Goal: Transaction & Acquisition: Purchase product/service

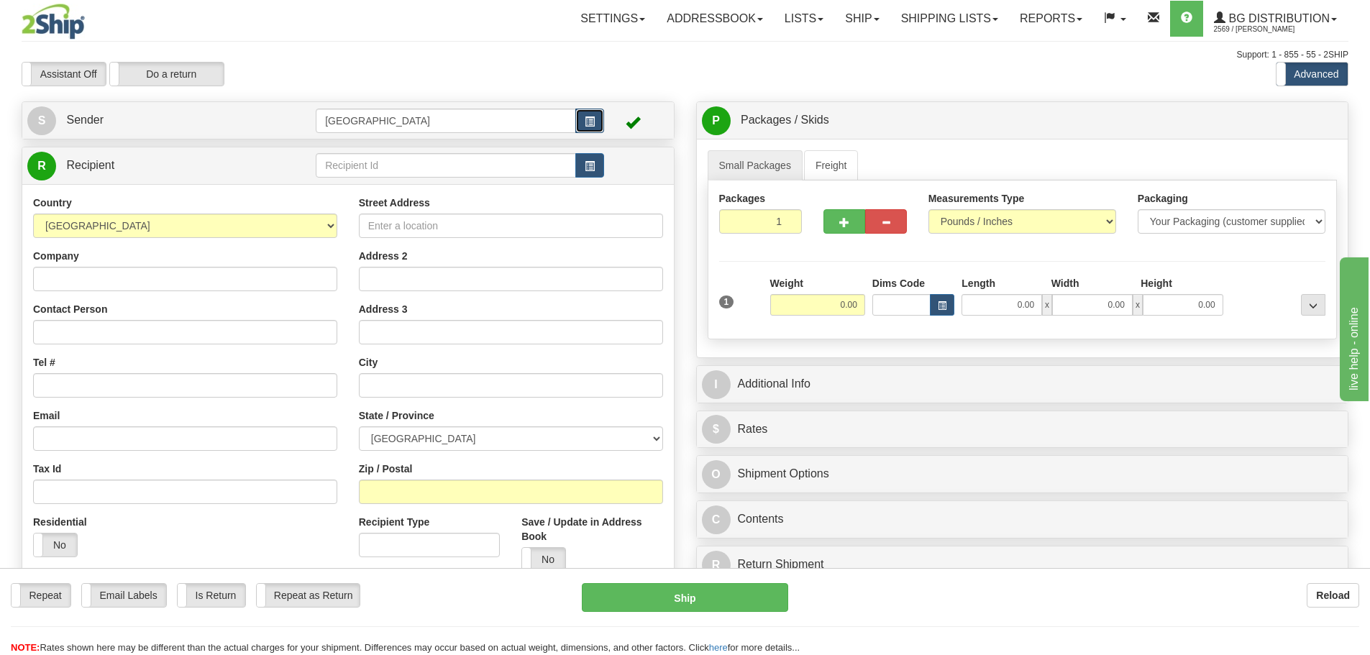
click at [575, 119] on button "button" at bounding box center [589, 121] width 29 height 24
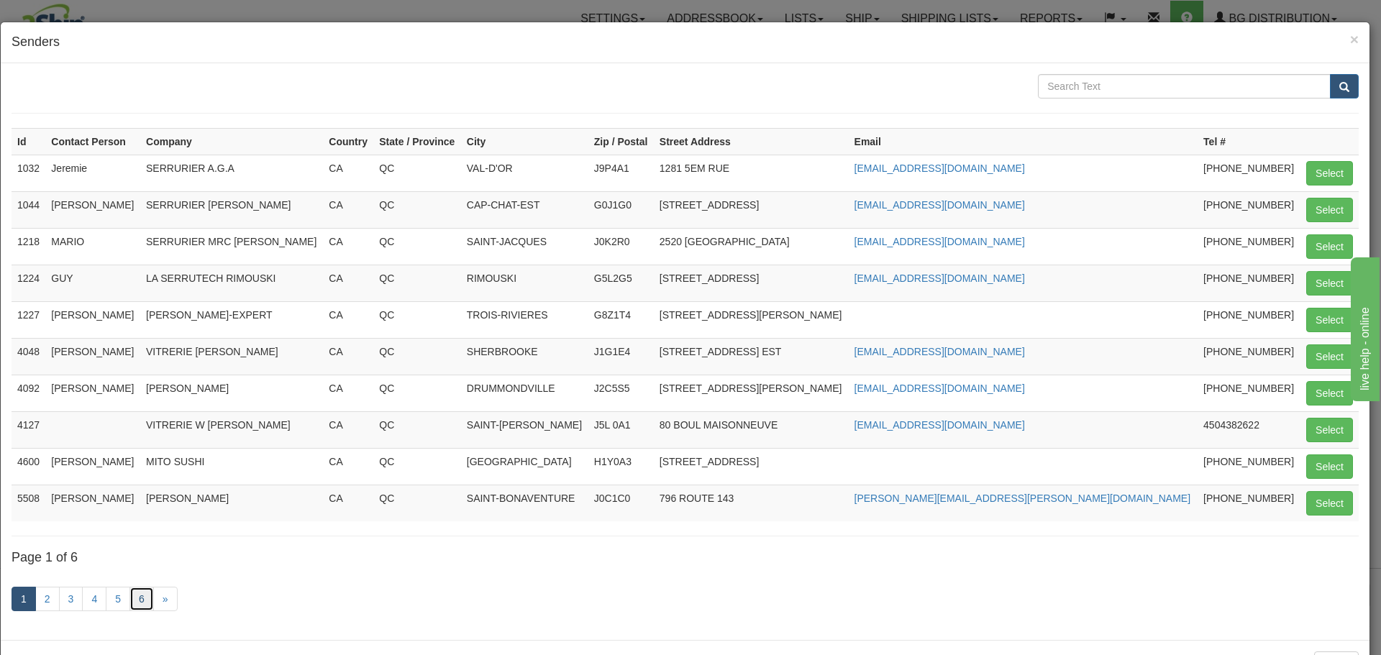
click at [139, 598] on link "6" at bounding box center [141, 599] width 24 height 24
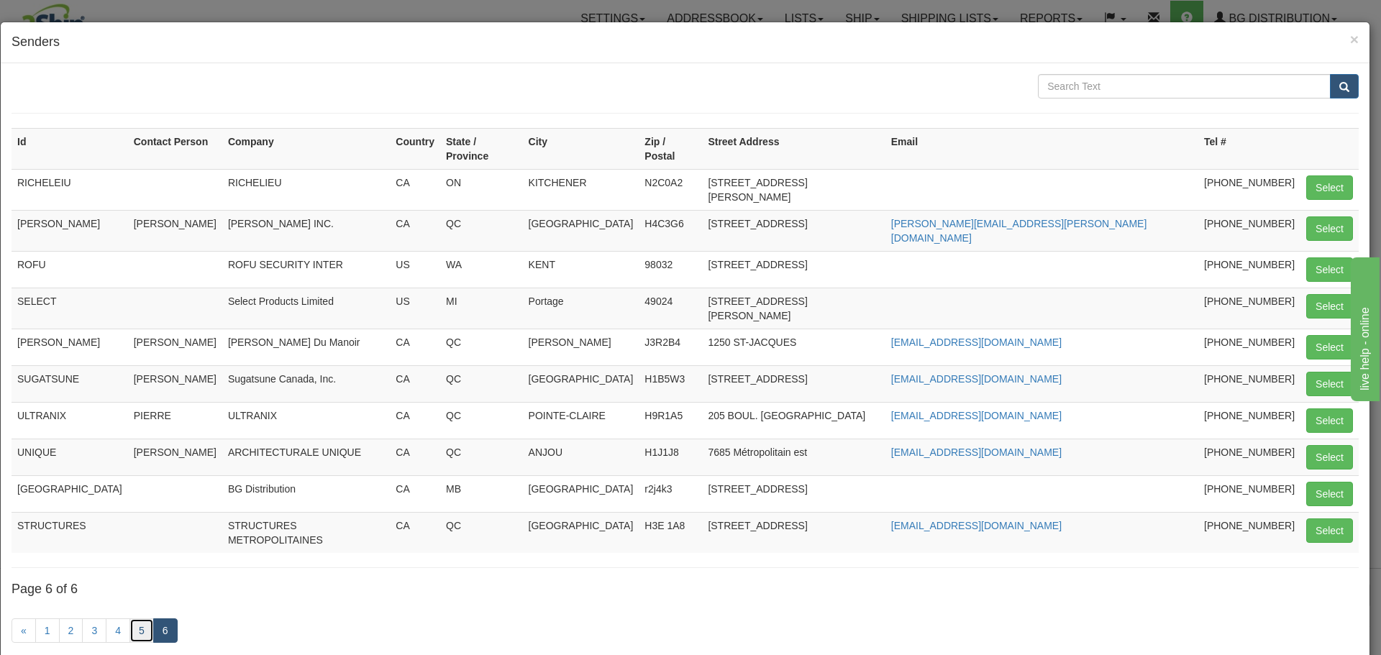
click at [137, 618] on link "5" at bounding box center [141, 630] width 24 height 24
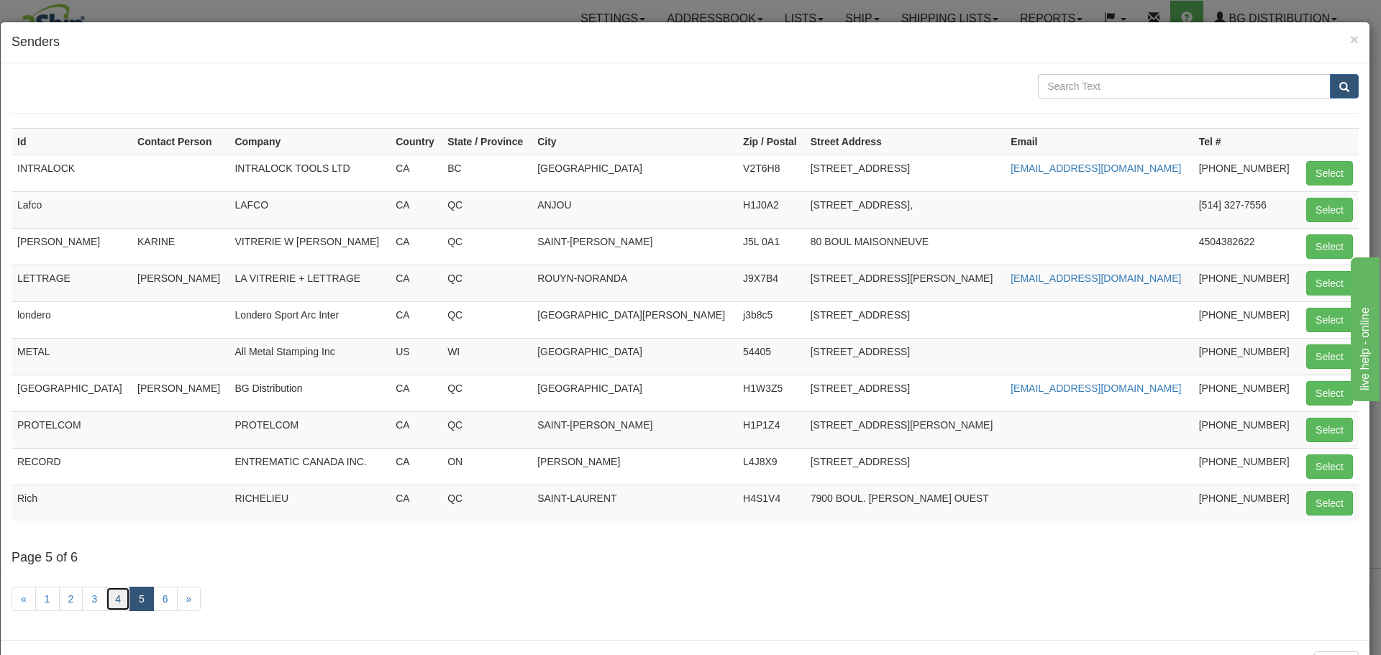
click at [120, 600] on link "4" at bounding box center [118, 599] width 24 height 24
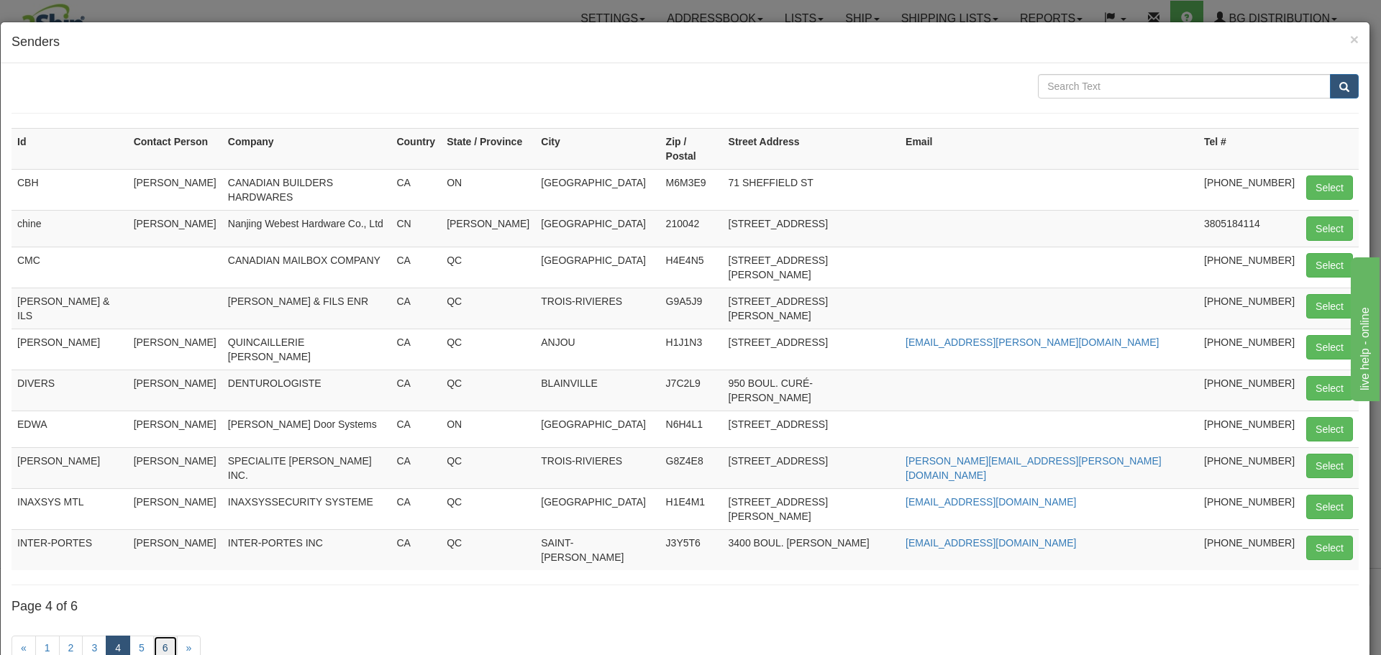
click at [169, 636] on link "6" at bounding box center [165, 648] width 24 height 24
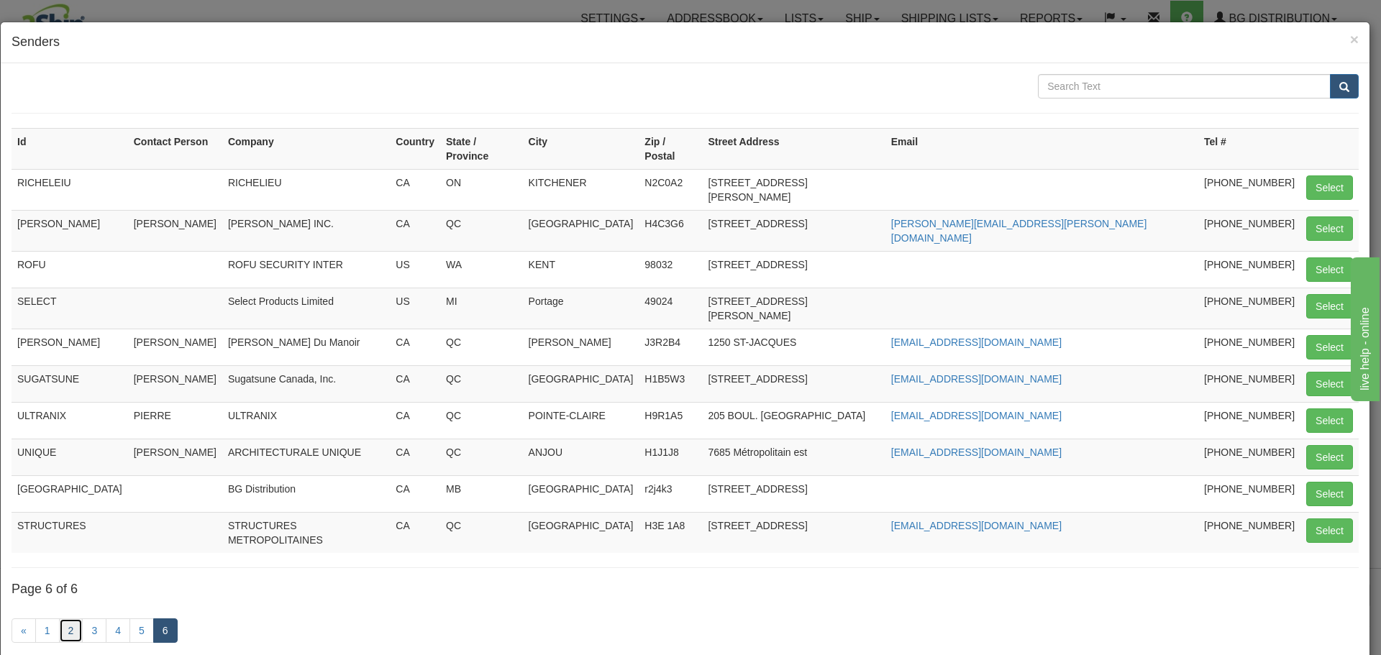
click at [78, 618] on link "2" at bounding box center [71, 630] width 24 height 24
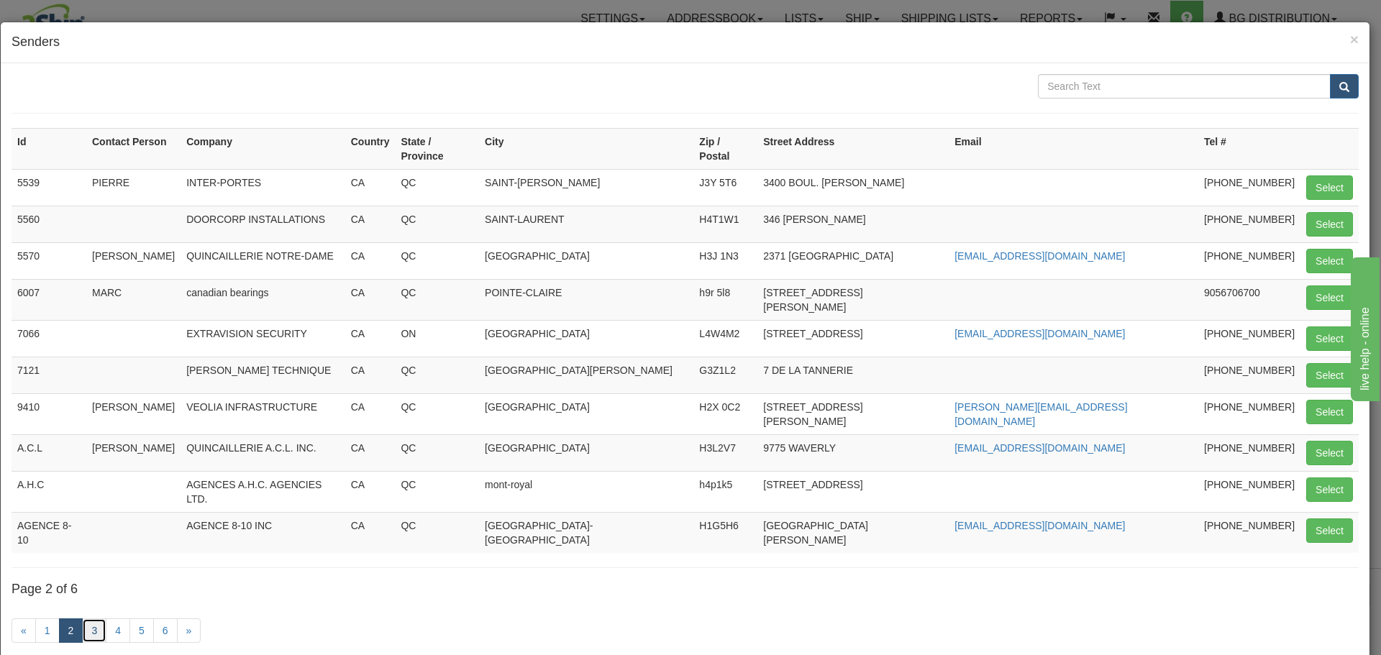
click at [94, 618] on link "3" at bounding box center [94, 630] width 24 height 24
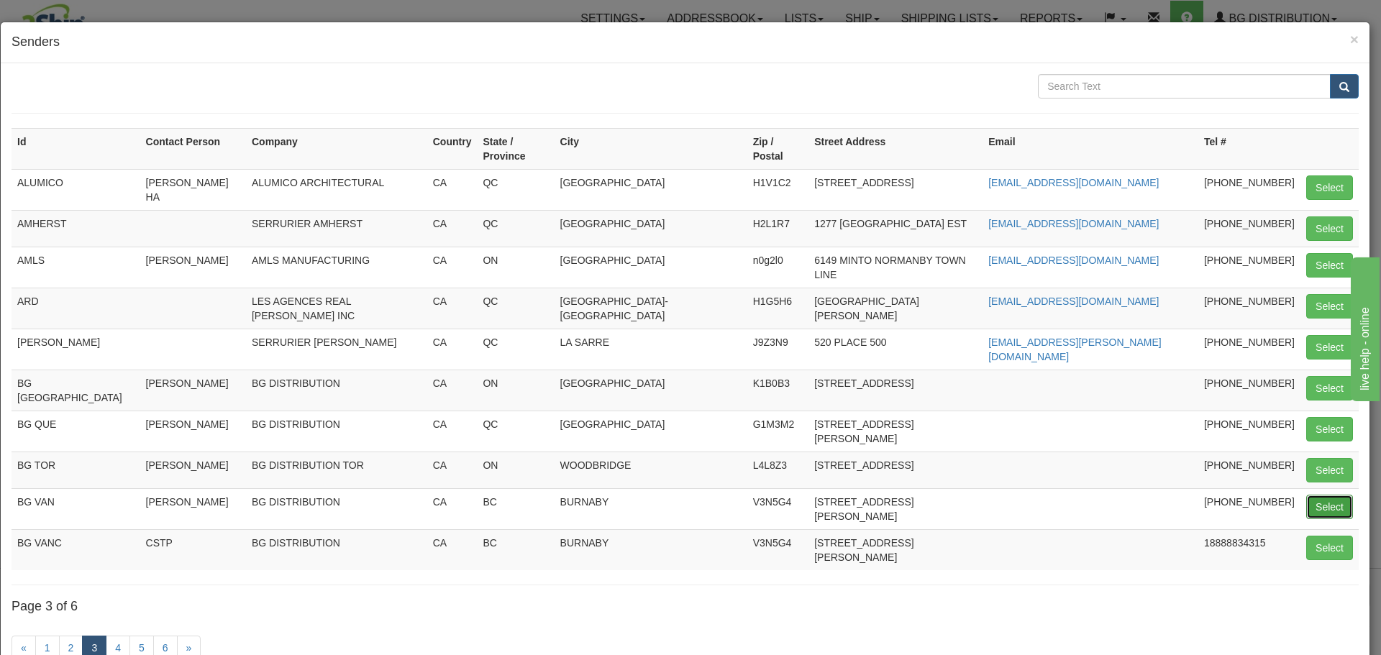
click at [1313, 495] on button "Select" at bounding box center [1329, 507] width 47 height 24
type input "BG VAN"
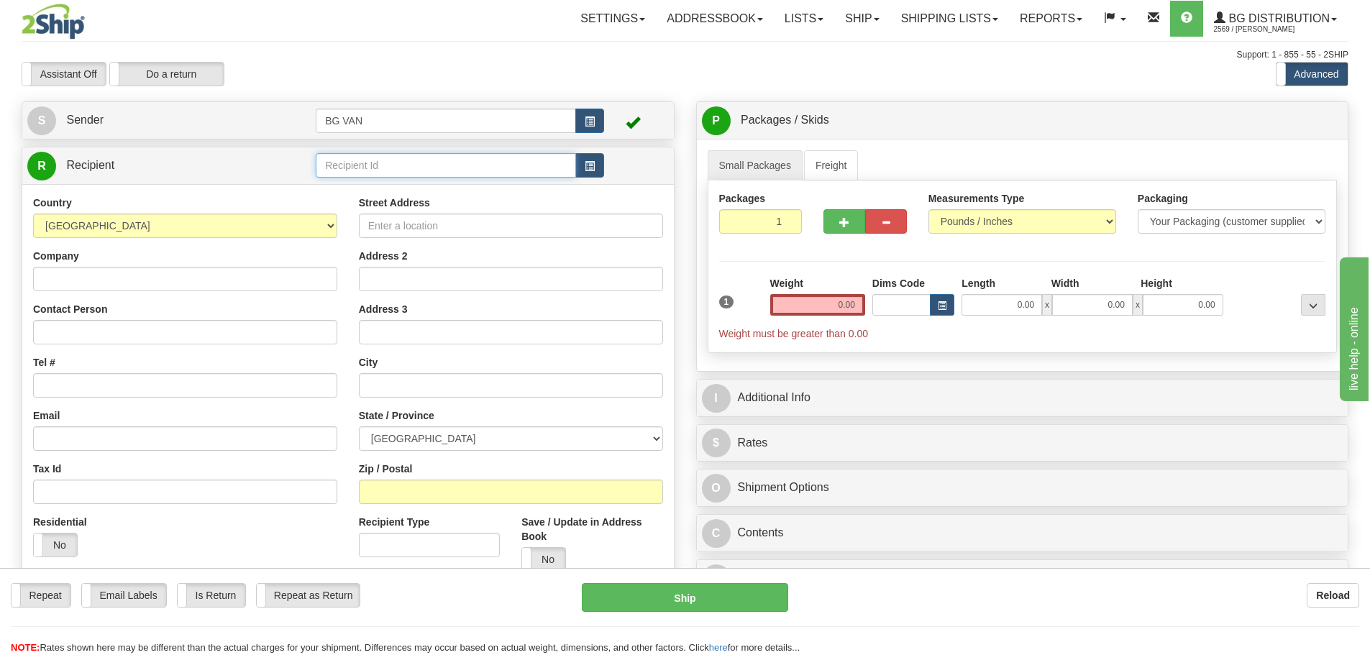
click at [380, 163] on input "text" at bounding box center [446, 165] width 260 height 24
click at [390, 189] on div "3042" at bounding box center [443, 188] width 247 height 16
type input "3042"
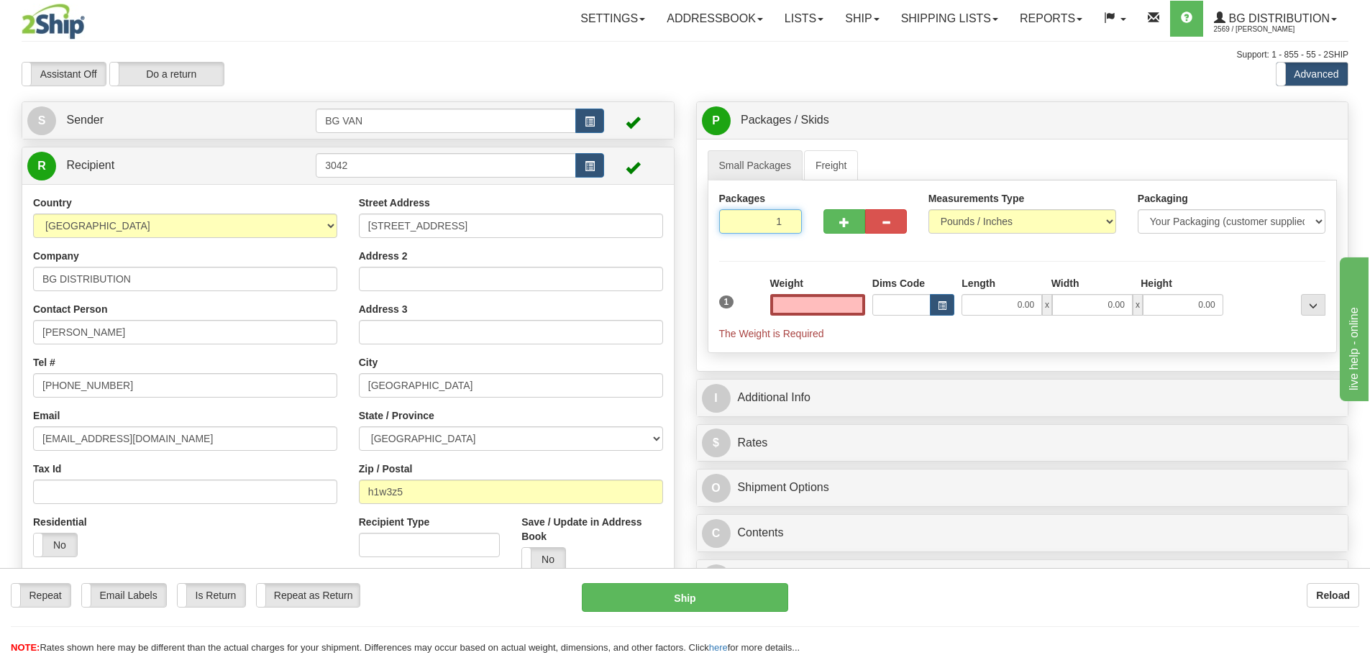
type input "0.00"
click at [756, 225] on input "1" at bounding box center [760, 221] width 83 height 24
click at [828, 300] on input "0.00" at bounding box center [817, 305] width 95 height 22
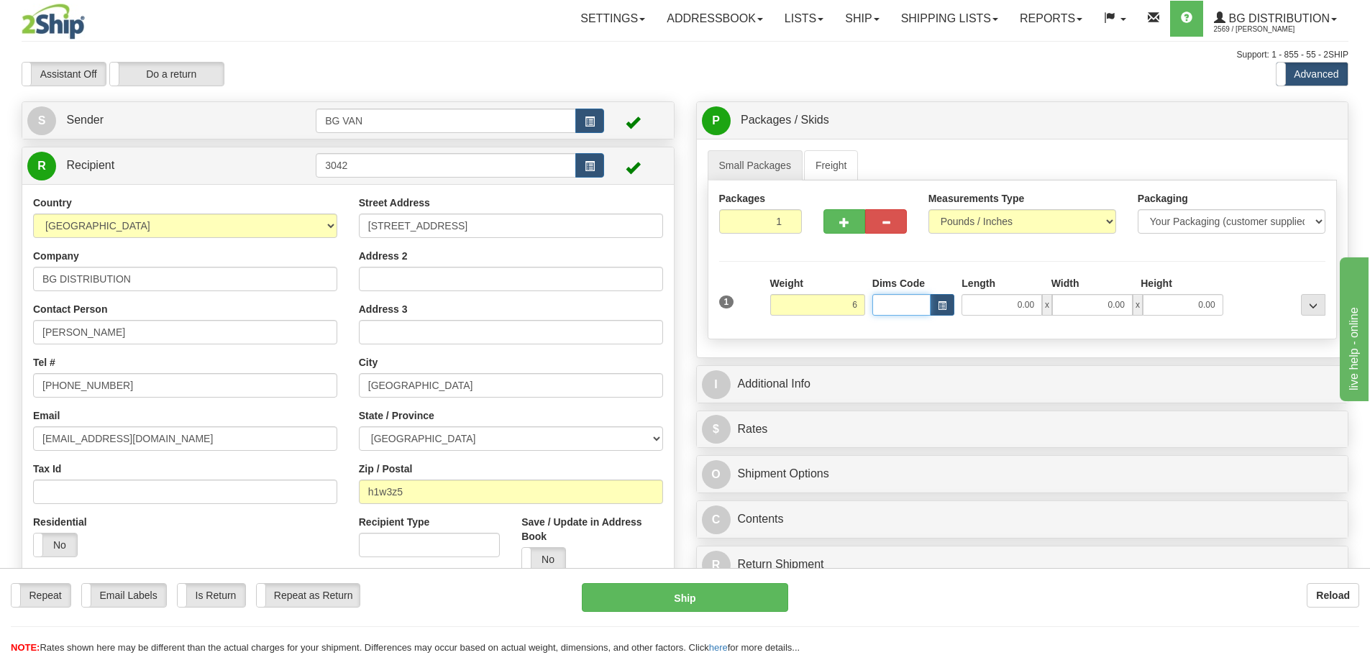
type input "6.00"
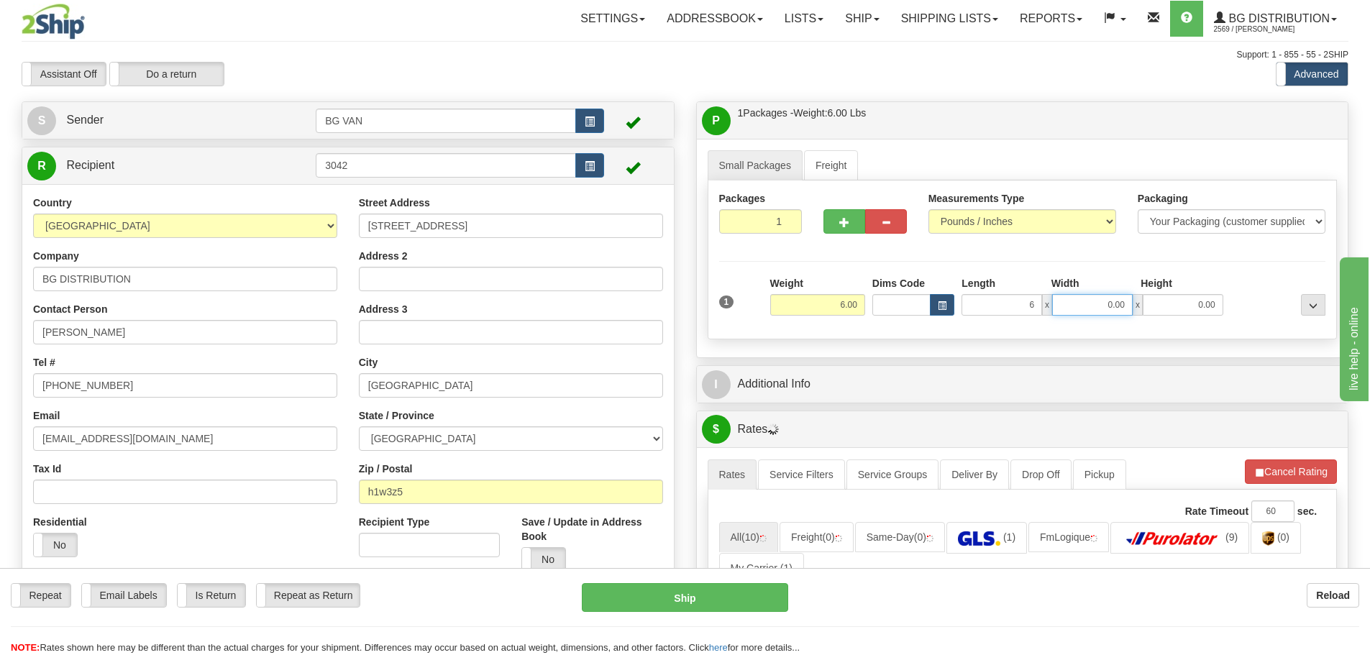
type input "6.00"
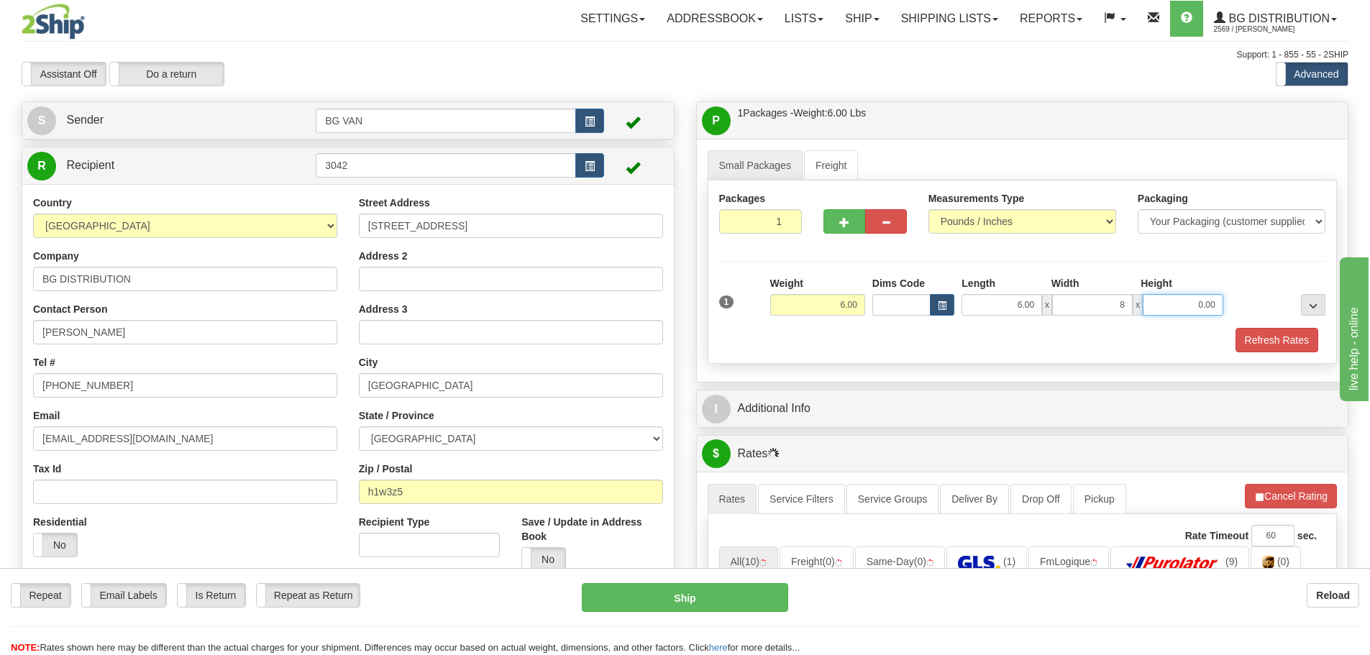
type input "8.00"
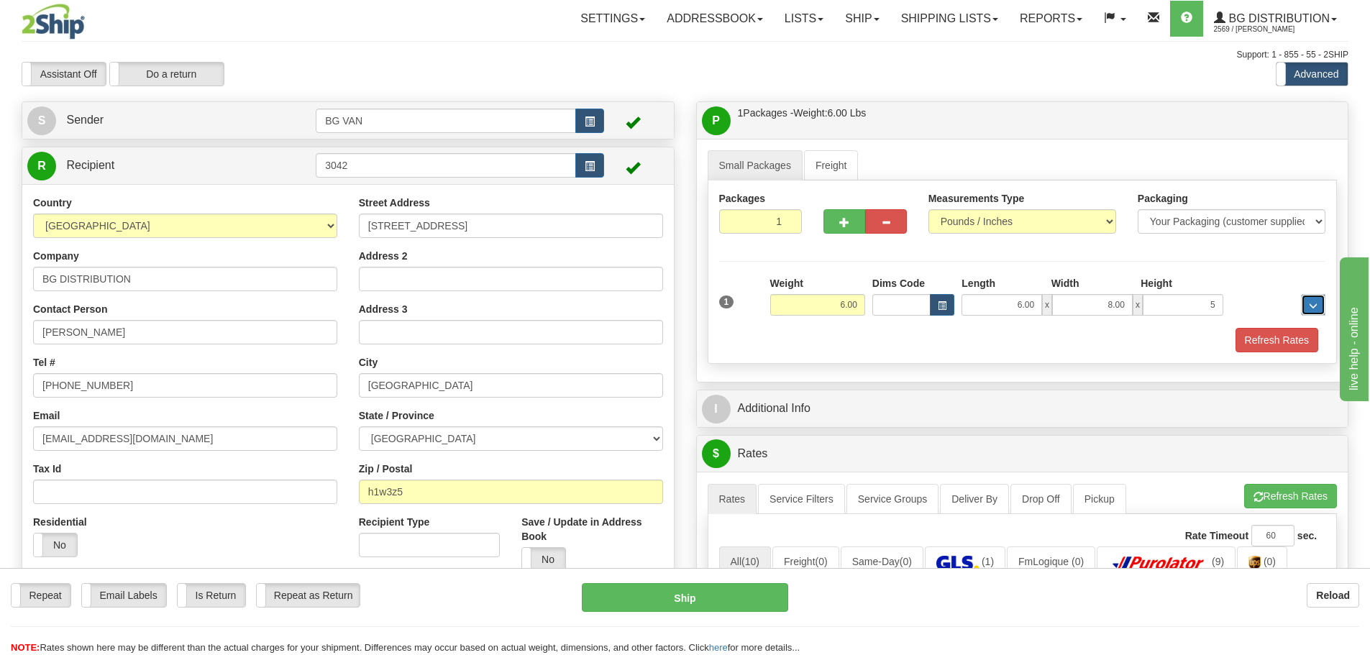
type input "5.00"
drag, startPoint x: 829, startPoint y: 291, endPoint x: 855, endPoint y: 295, distance: 26.1
click at [855, 294] on div "Weight 6.00" at bounding box center [817, 296] width 95 height 40
drag, startPoint x: 833, startPoint y: 302, endPoint x: 861, endPoint y: 304, distance: 28.1
click at [861, 304] on input "6.00" at bounding box center [817, 305] width 95 height 22
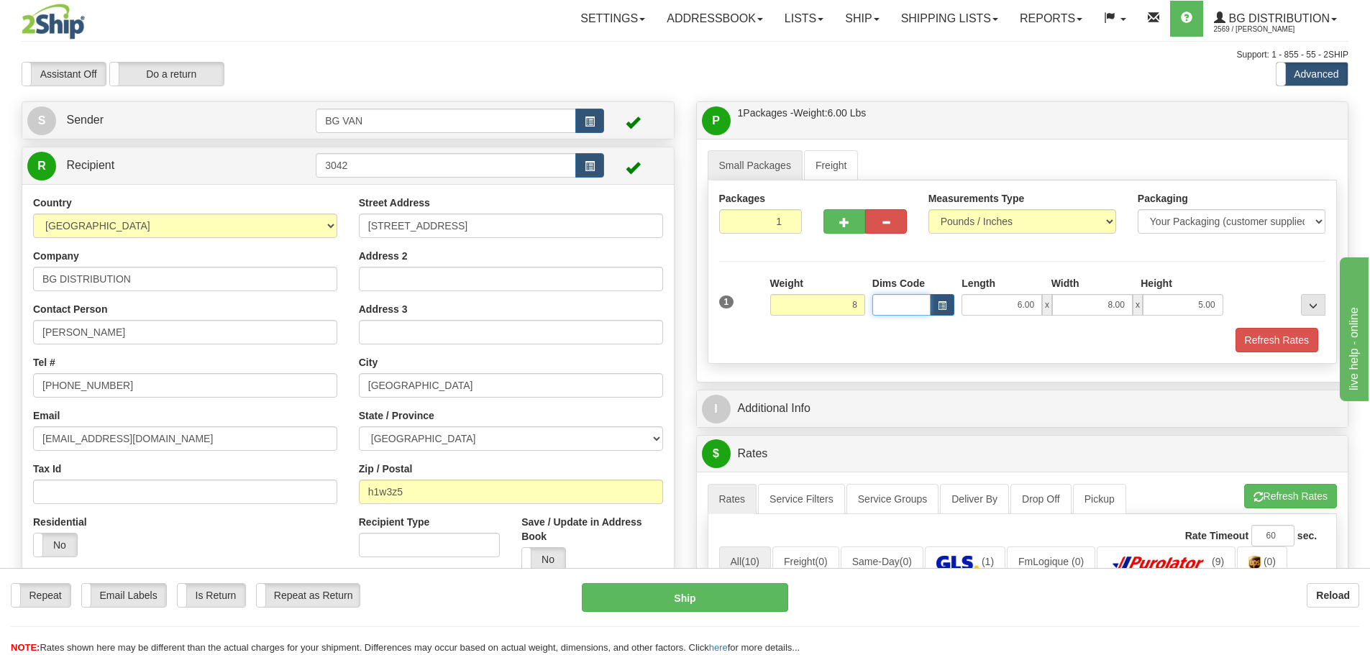
type input "8.00"
click at [1272, 338] on button "Refresh Rates" at bounding box center [1276, 340] width 83 height 24
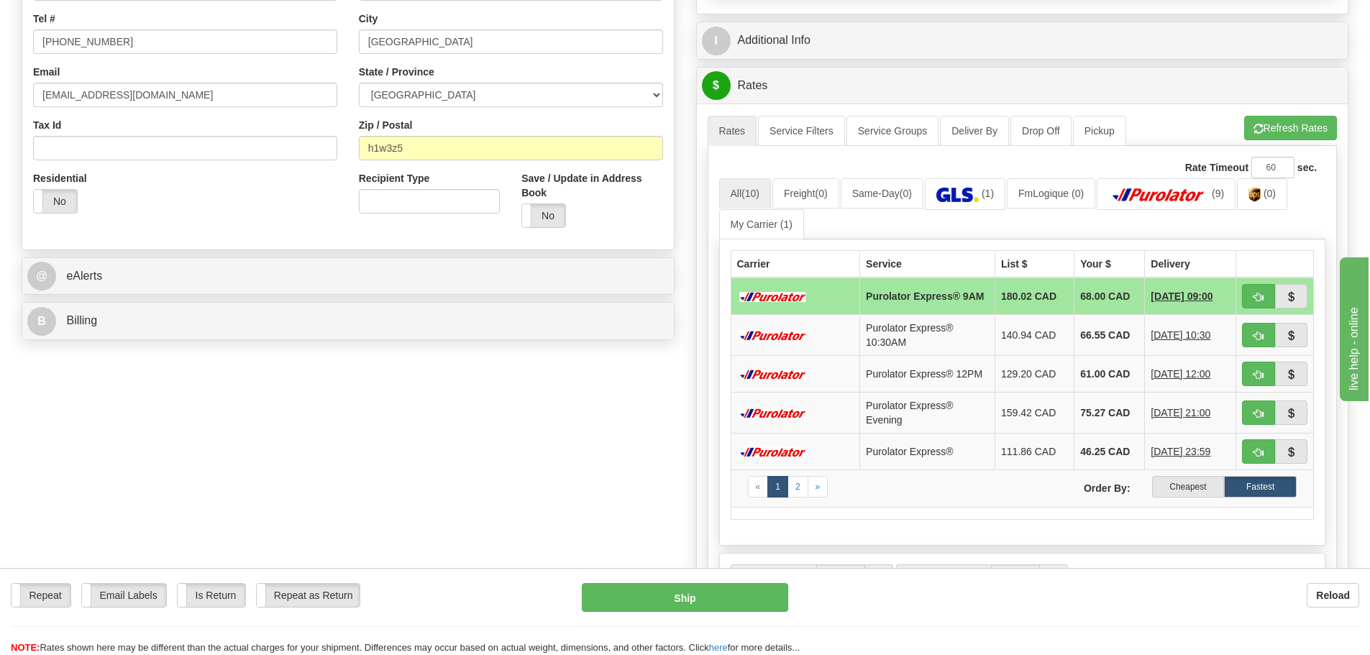
scroll to position [360, 0]
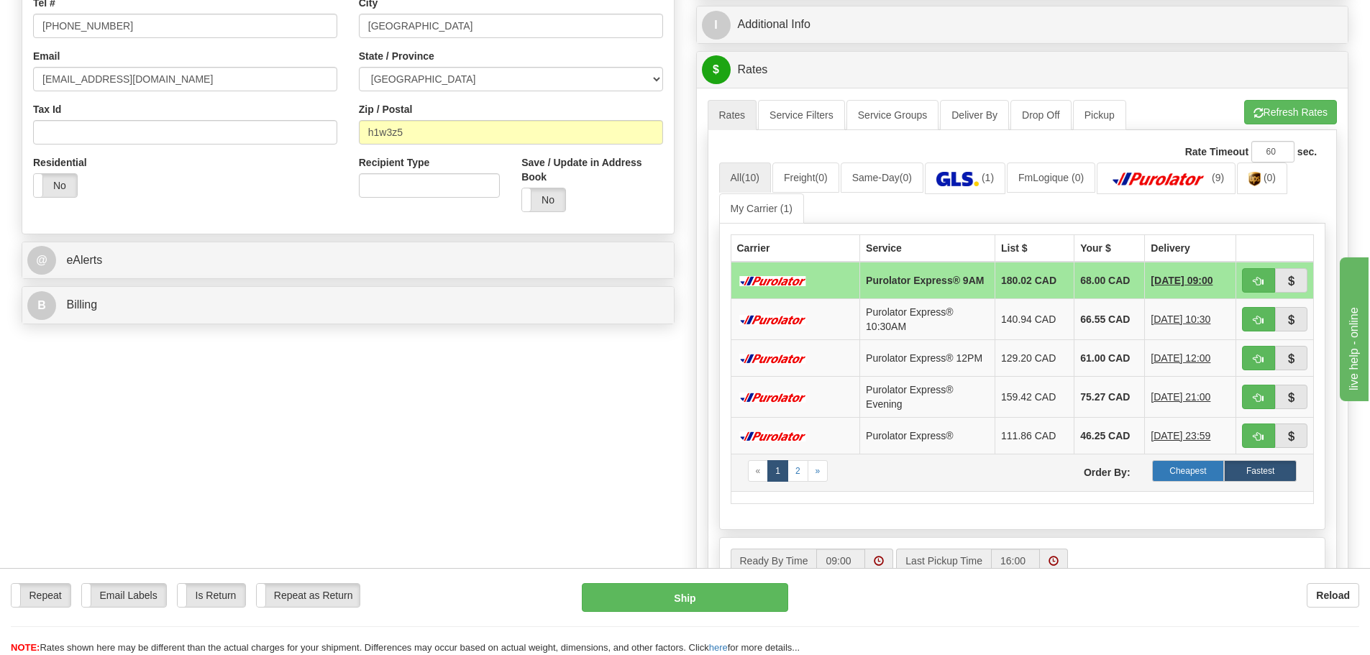
click at [1194, 476] on label "Cheapest" at bounding box center [1188, 471] width 73 height 22
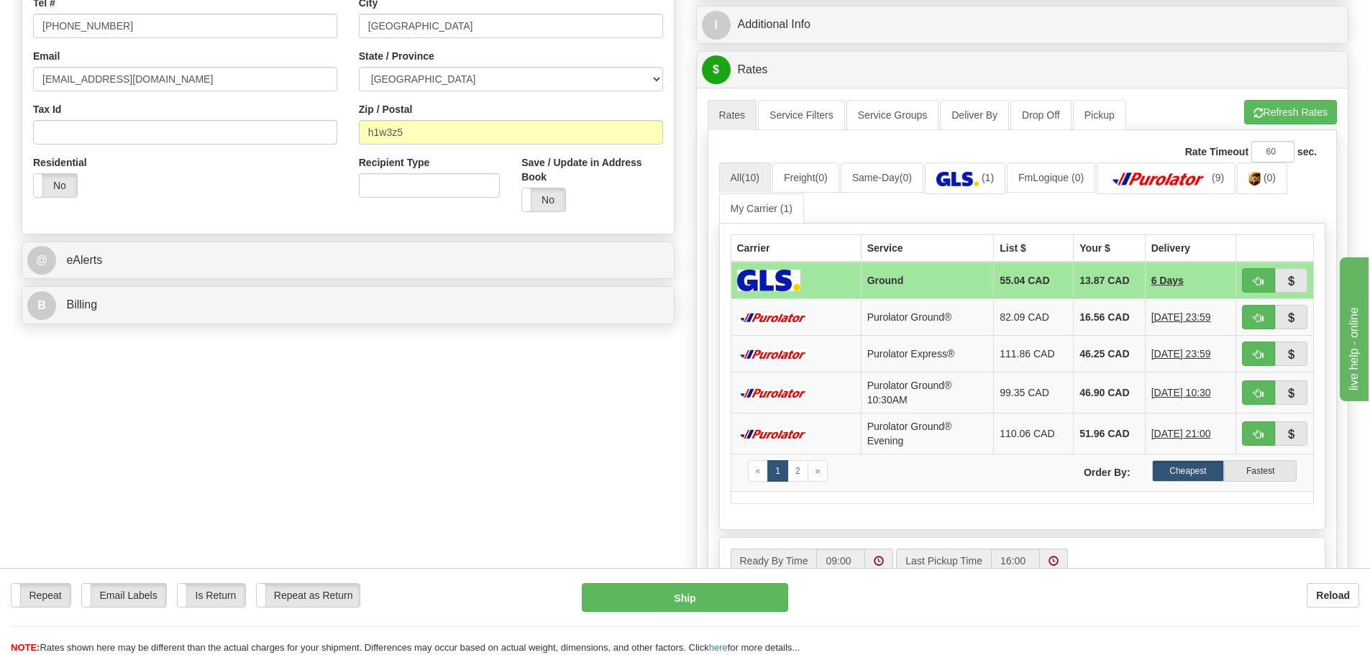
click at [1194, 476] on label "Cheapest" at bounding box center [1188, 471] width 73 height 22
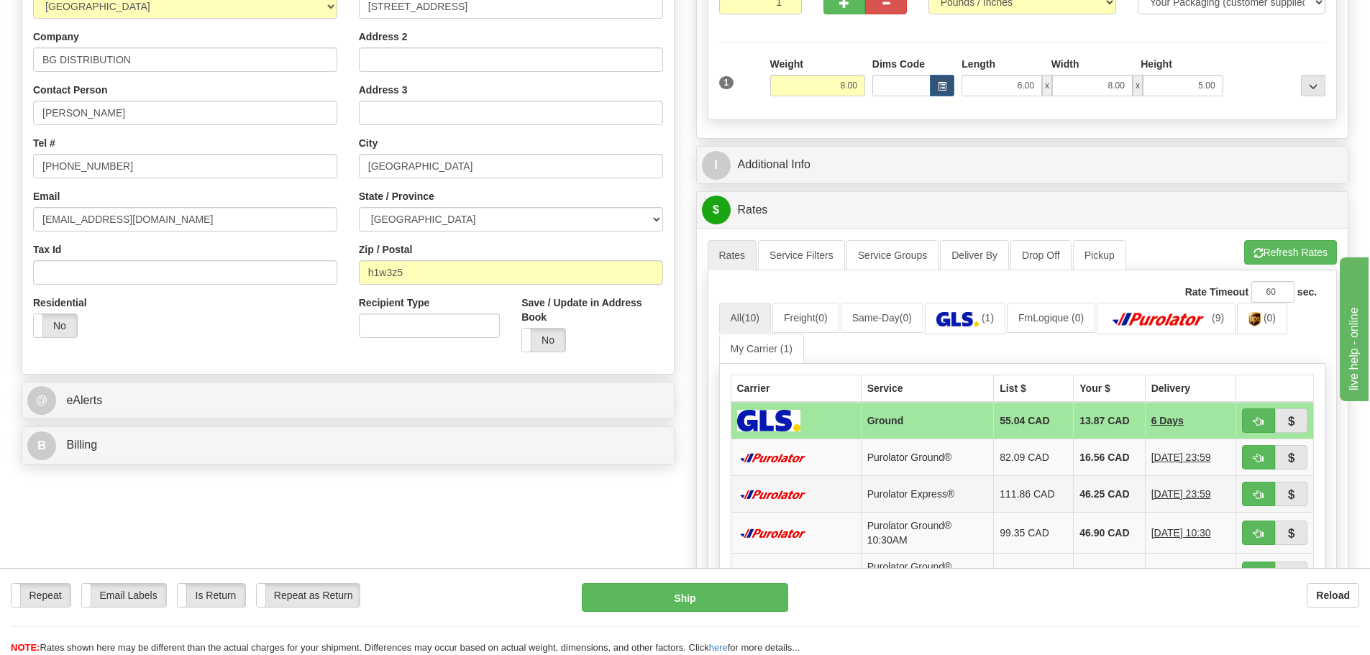
scroll to position [0, 0]
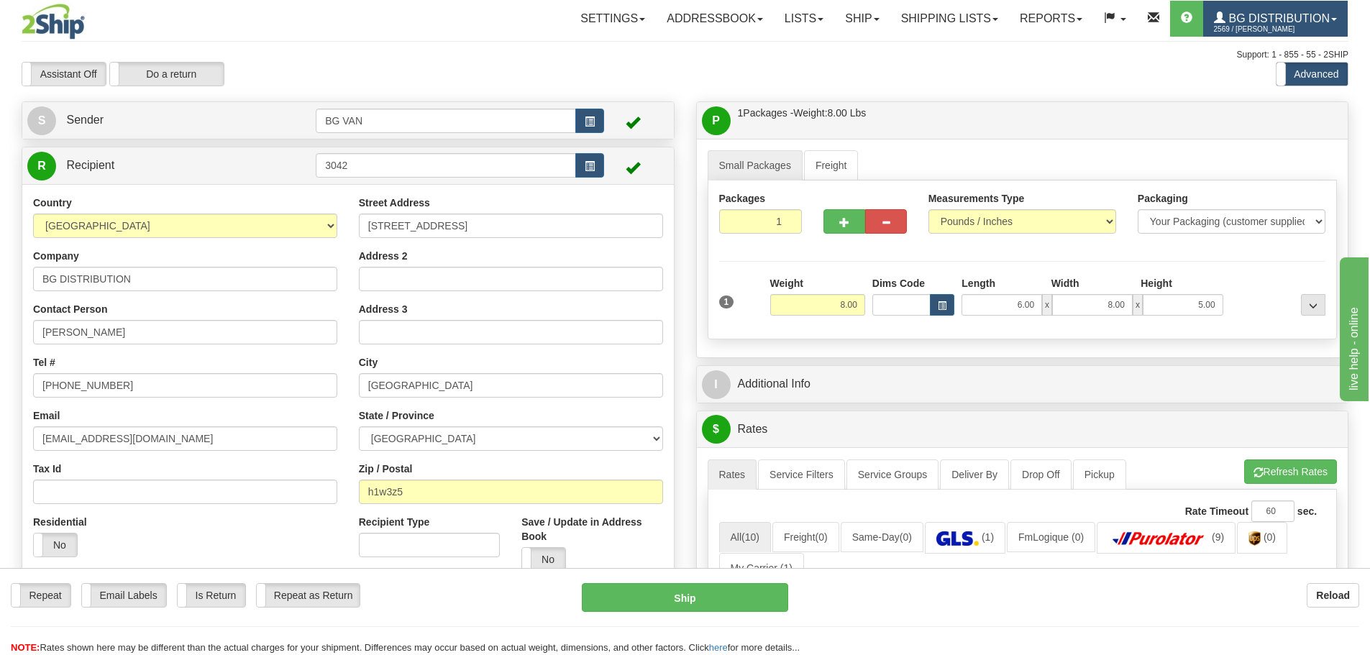
click at [1302, 28] on span "2569 / [PERSON_NAME]" at bounding box center [1268, 29] width 108 height 14
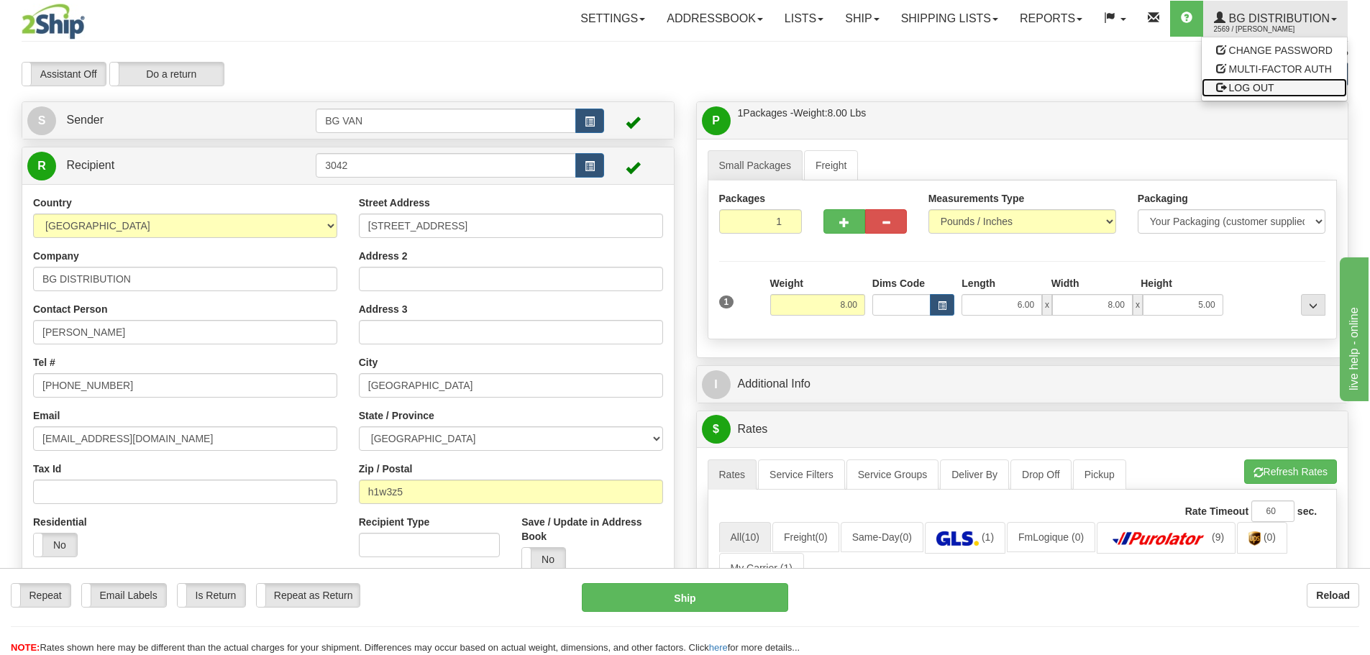
click at [1253, 81] on link "LOG OUT" at bounding box center [1274, 87] width 145 height 19
